Goal: Information Seeking & Learning: Understand process/instructions

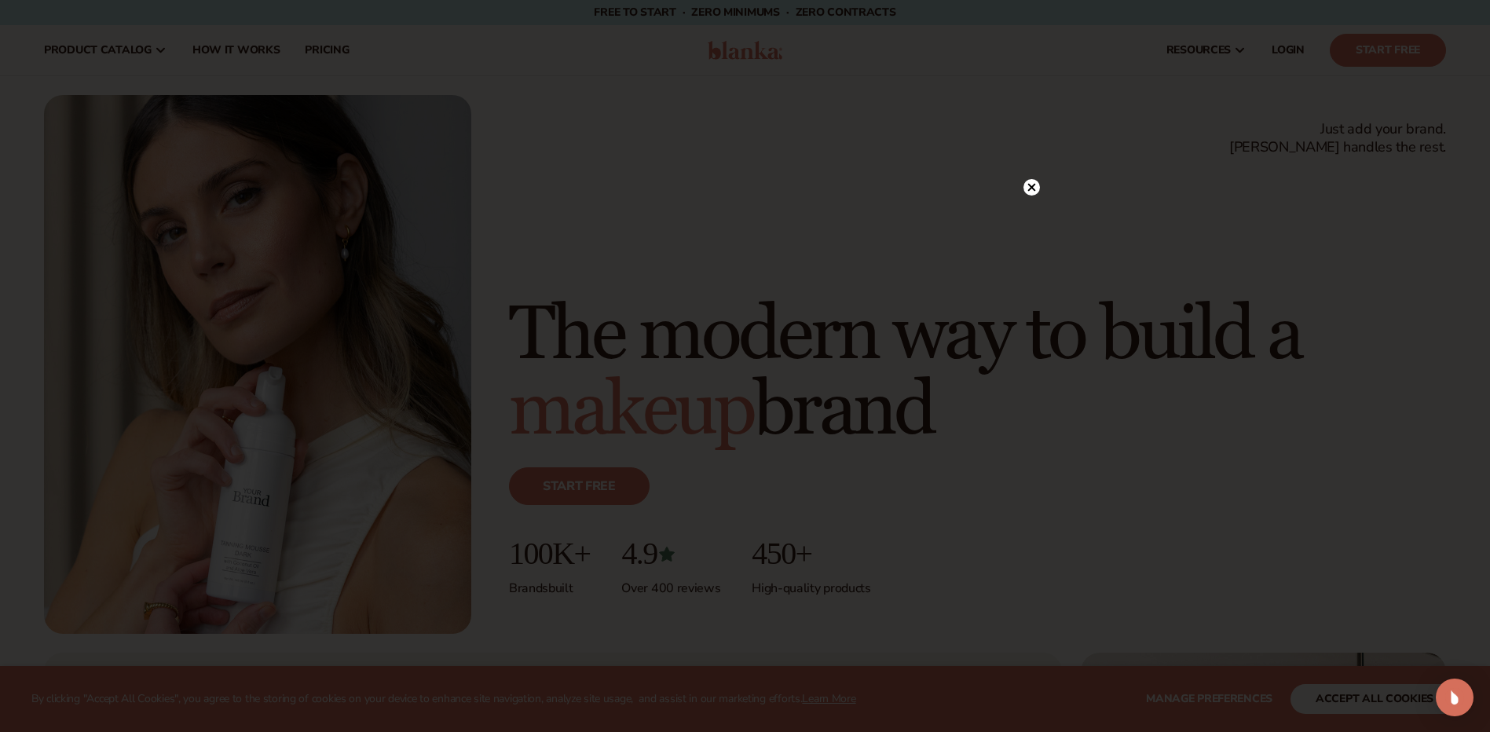
click at [1032, 181] on circle at bounding box center [1031, 187] width 16 height 16
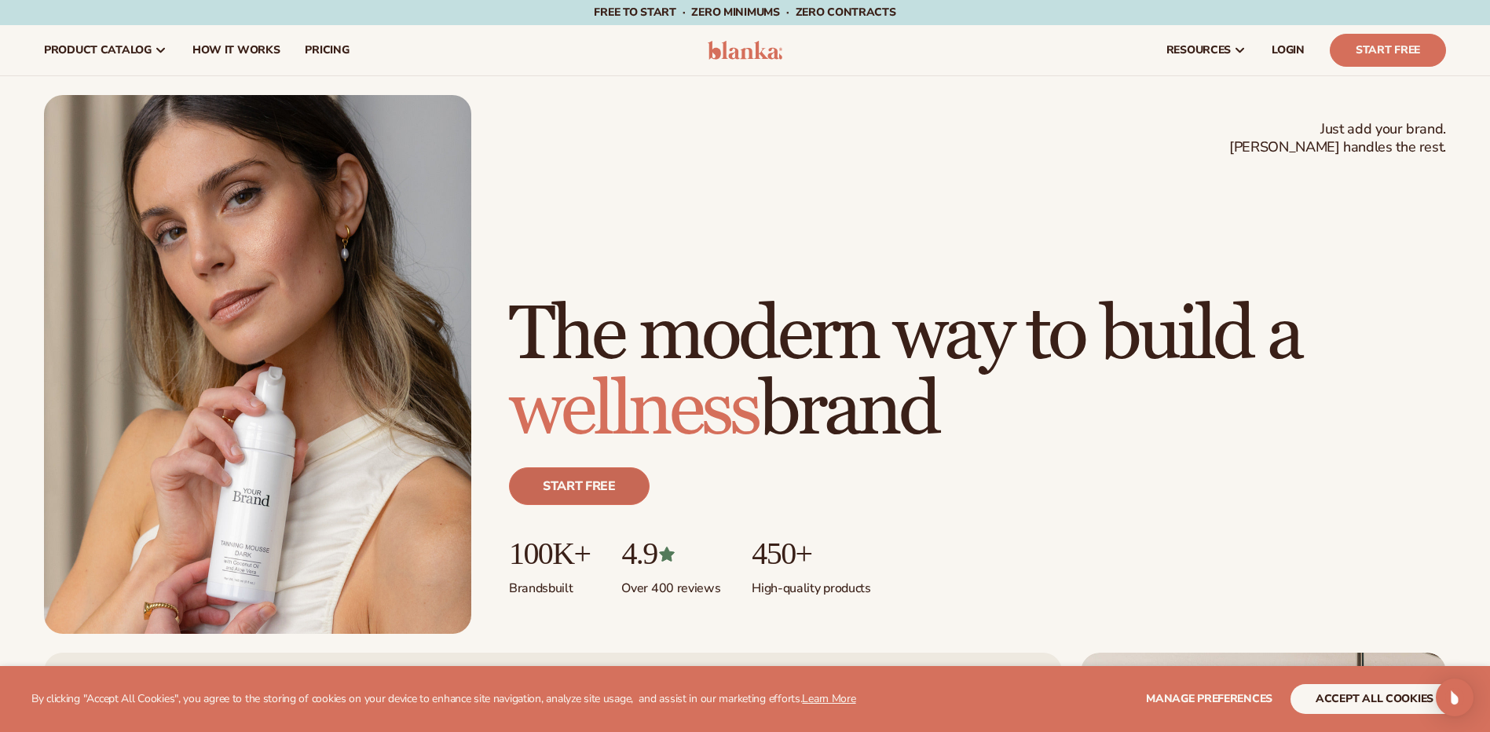
click at [630, 472] on link "Start free" at bounding box center [579, 486] width 141 height 38
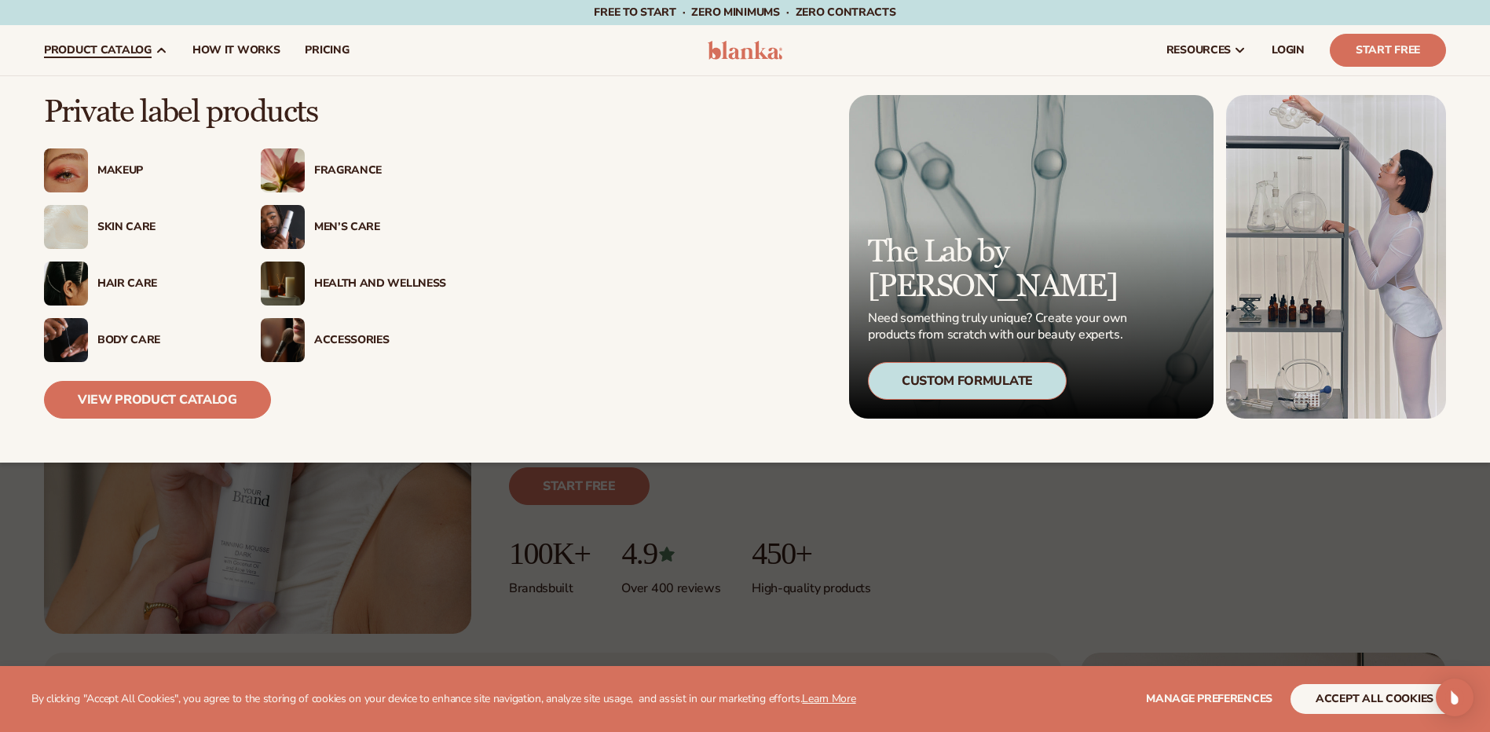
click at [119, 162] on div "Makeup" at bounding box center [136, 170] width 185 height 44
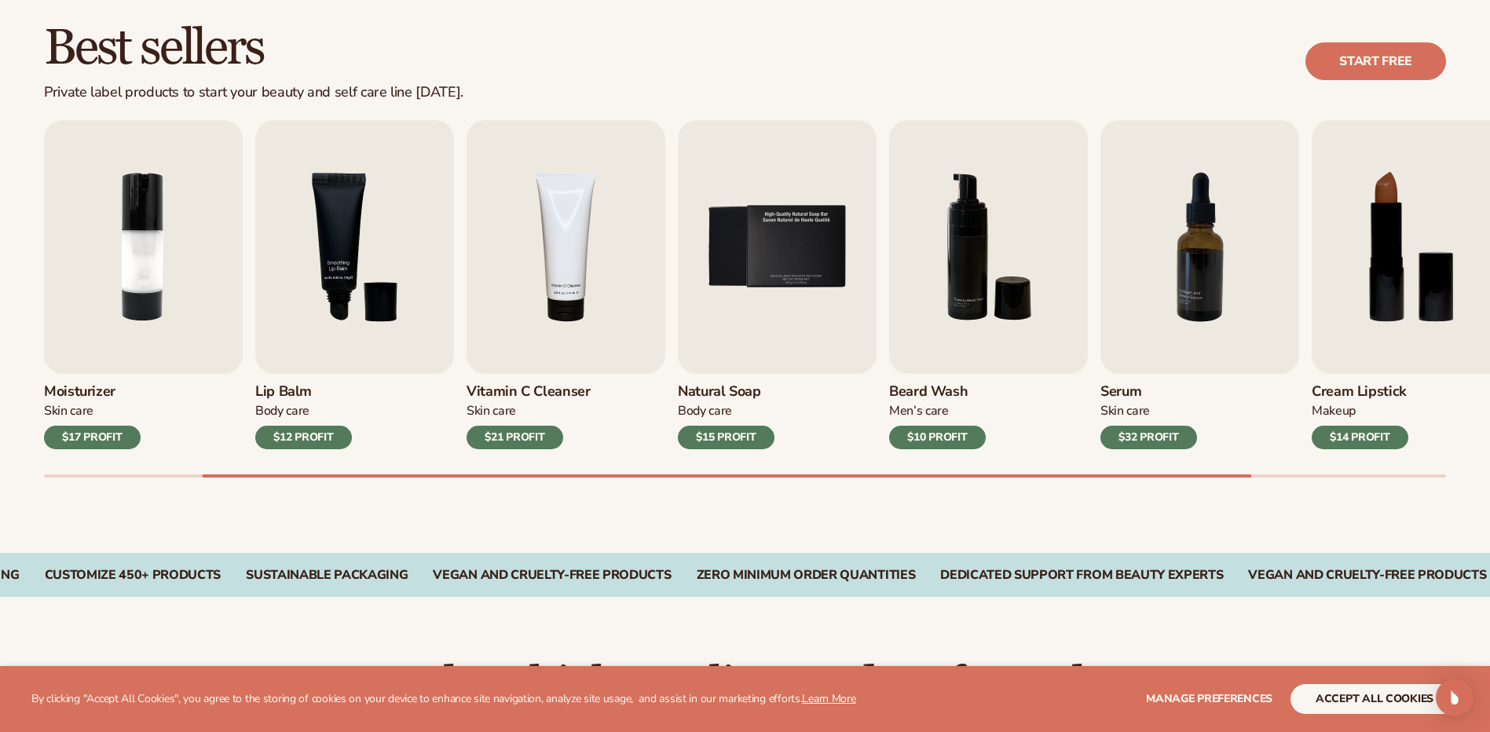
scroll to position [471, 0]
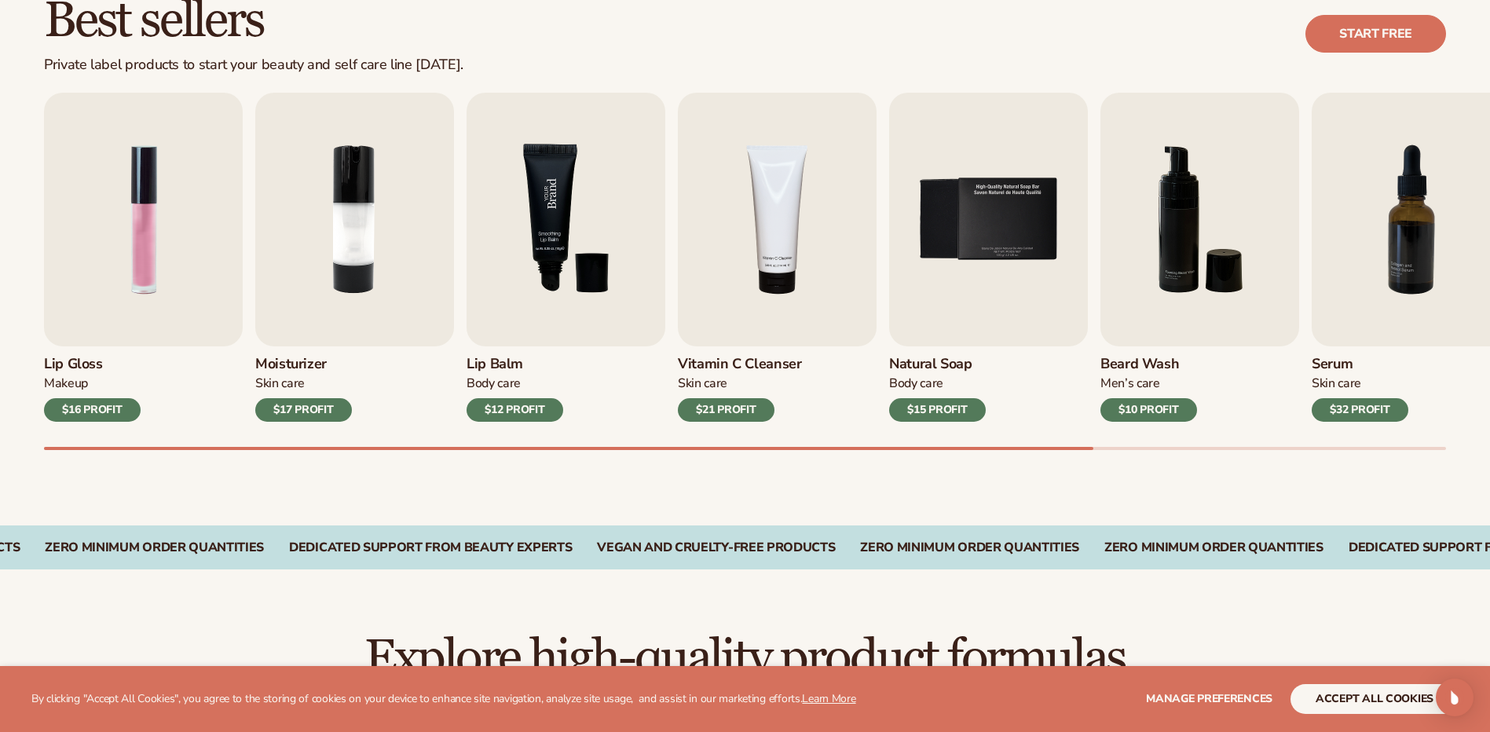
click at [497, 279] on img "3 / 9" at bounding box center [566, 220] width 199 height 254
click at [521, 412] on div "$12 PROFIT" at bounding box center [515, 410] width 97 height 24
click at [535, 292] on img "3 / 9" at bounding box center [566, 220] width 199 height 254
click at [562, 218] on img "3 / 9" at bounding box center [566, 220] width 199 height 254
click at [501, 364] on h3 "Lip Balm" at bounding box center [515, 364] width 97 height 17
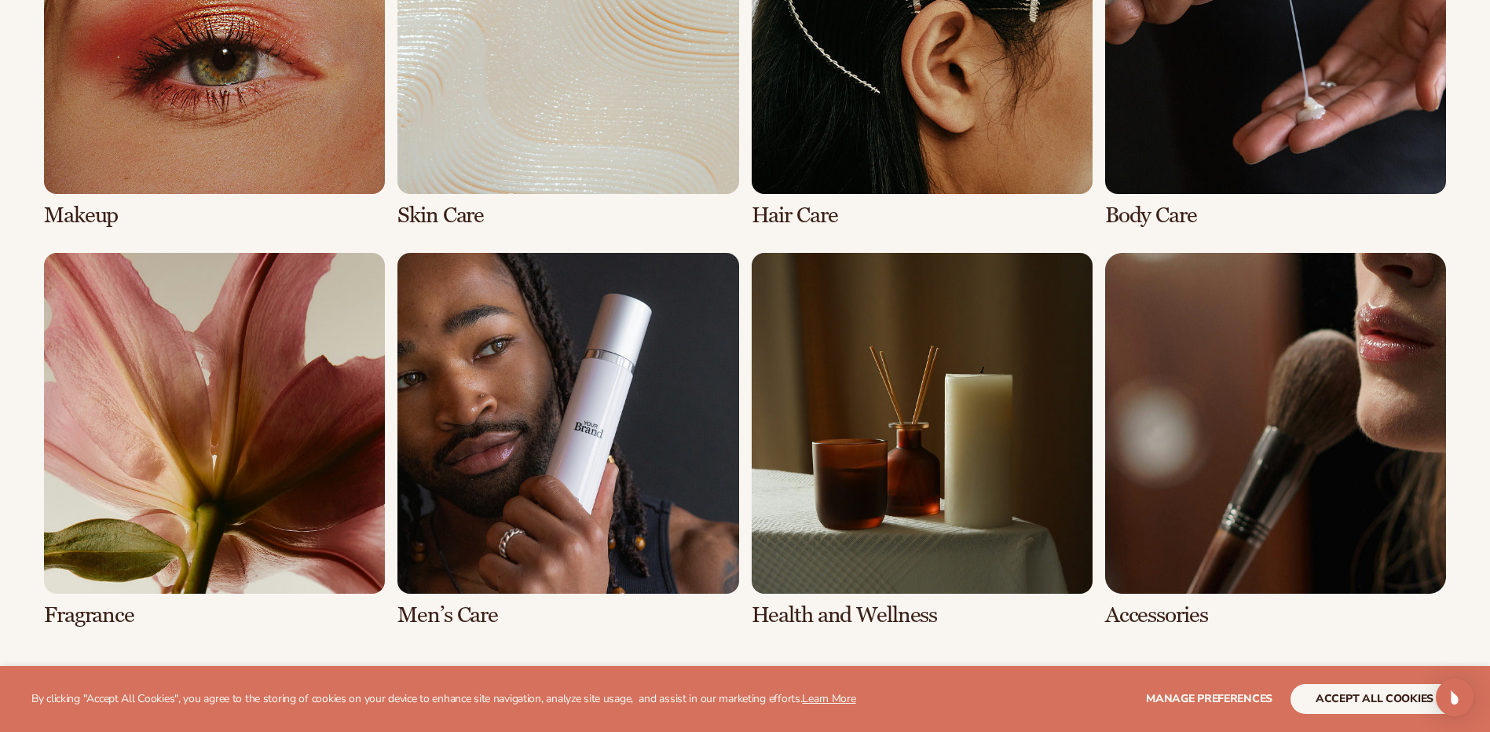
scroll to position [1414, 0]
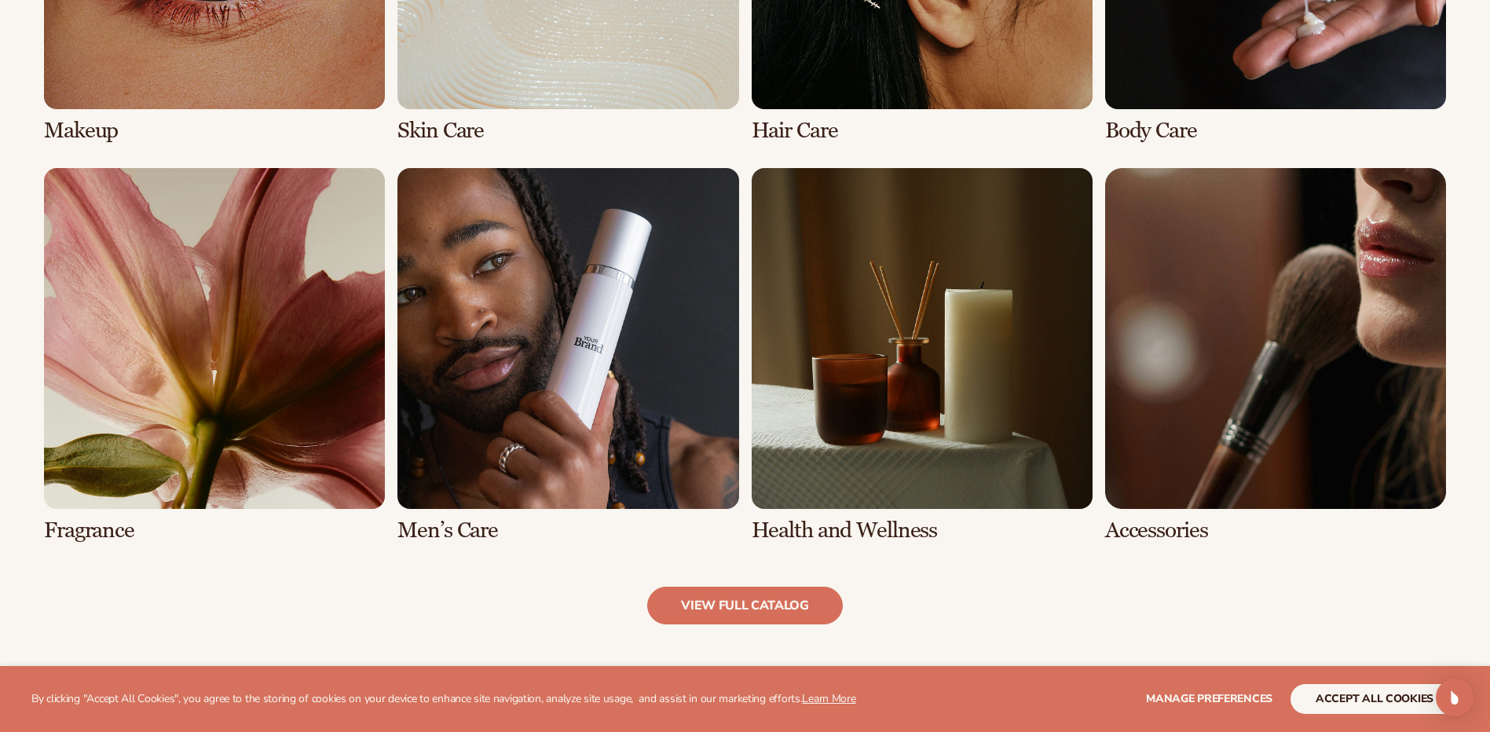
click at [850, 351] on link "7 / 8" at bounding box center [922, 355] width 341 height 375
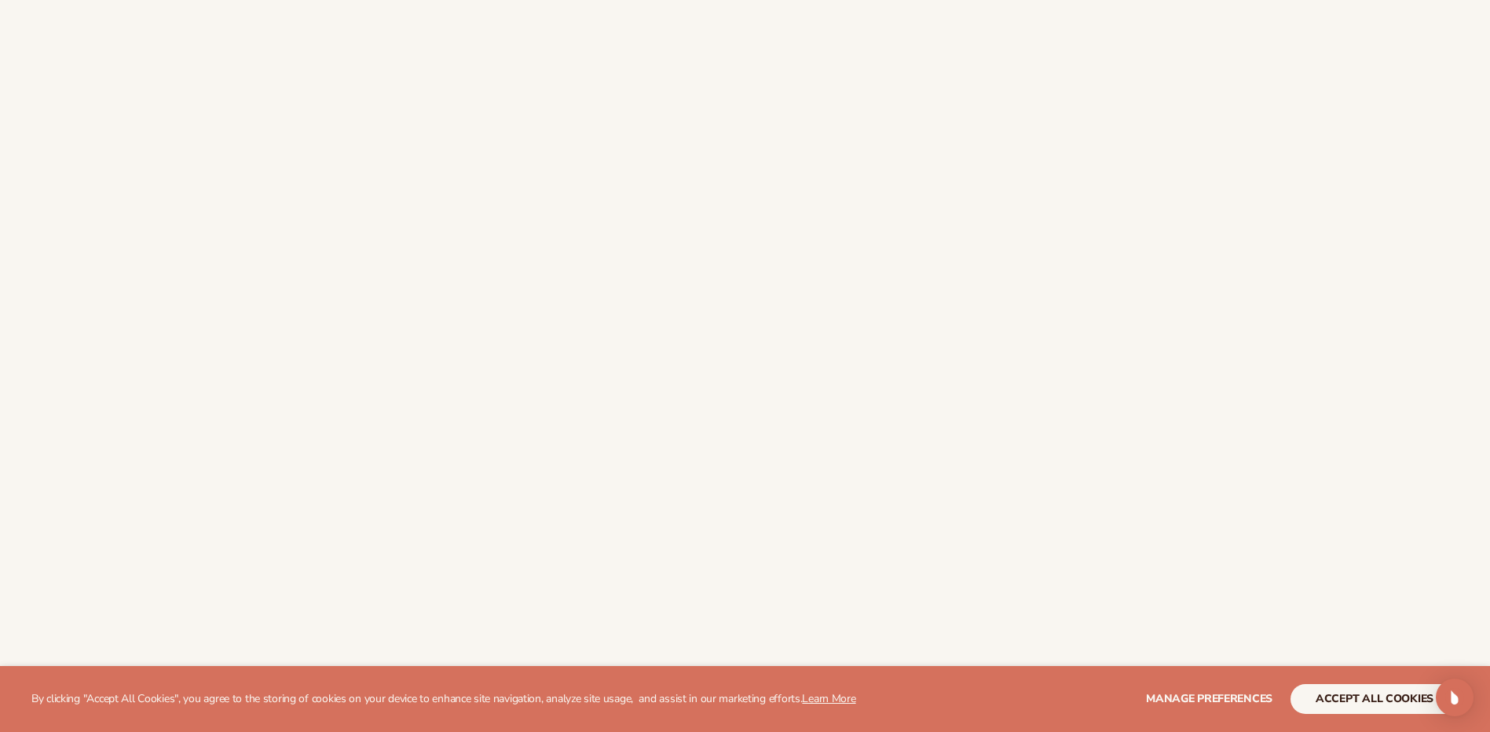
scroll to position [1335, 0]
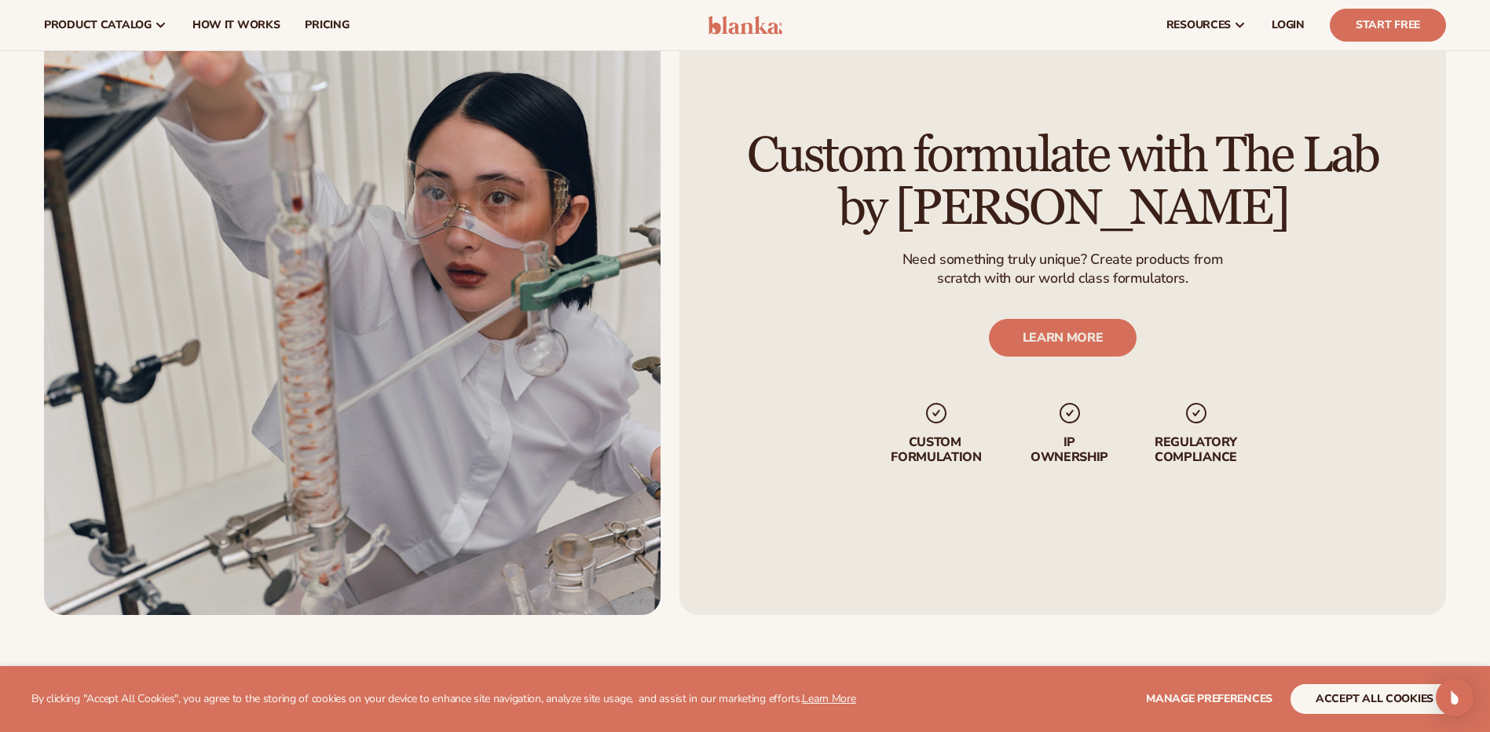
scroll to position [2121, 0]
click at [247, 36] on link "How It Works" at bounding box center [236, 25] width 113 height 50
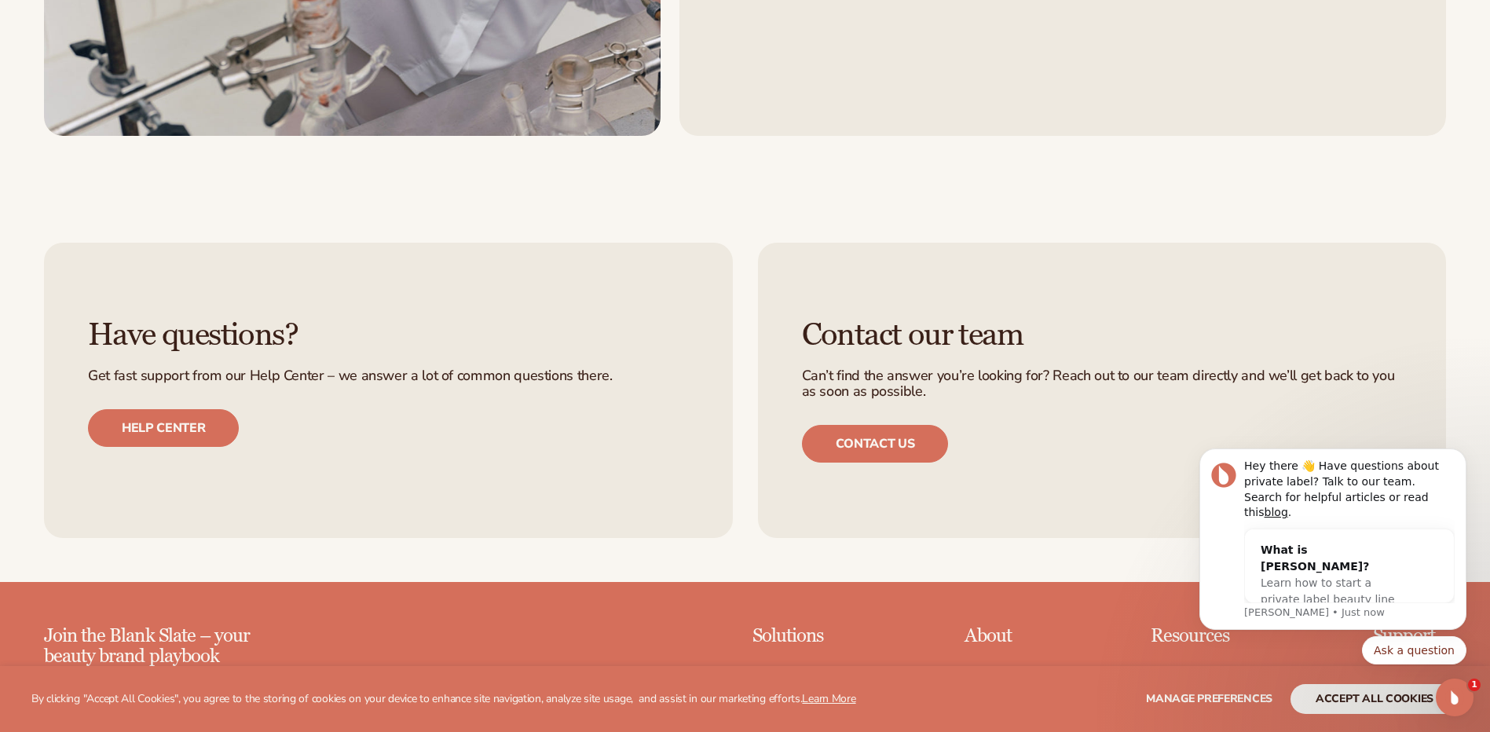
scroll to position [3613, 0]
